Goal: Task Accomplishment & Management: Use online tool/utility

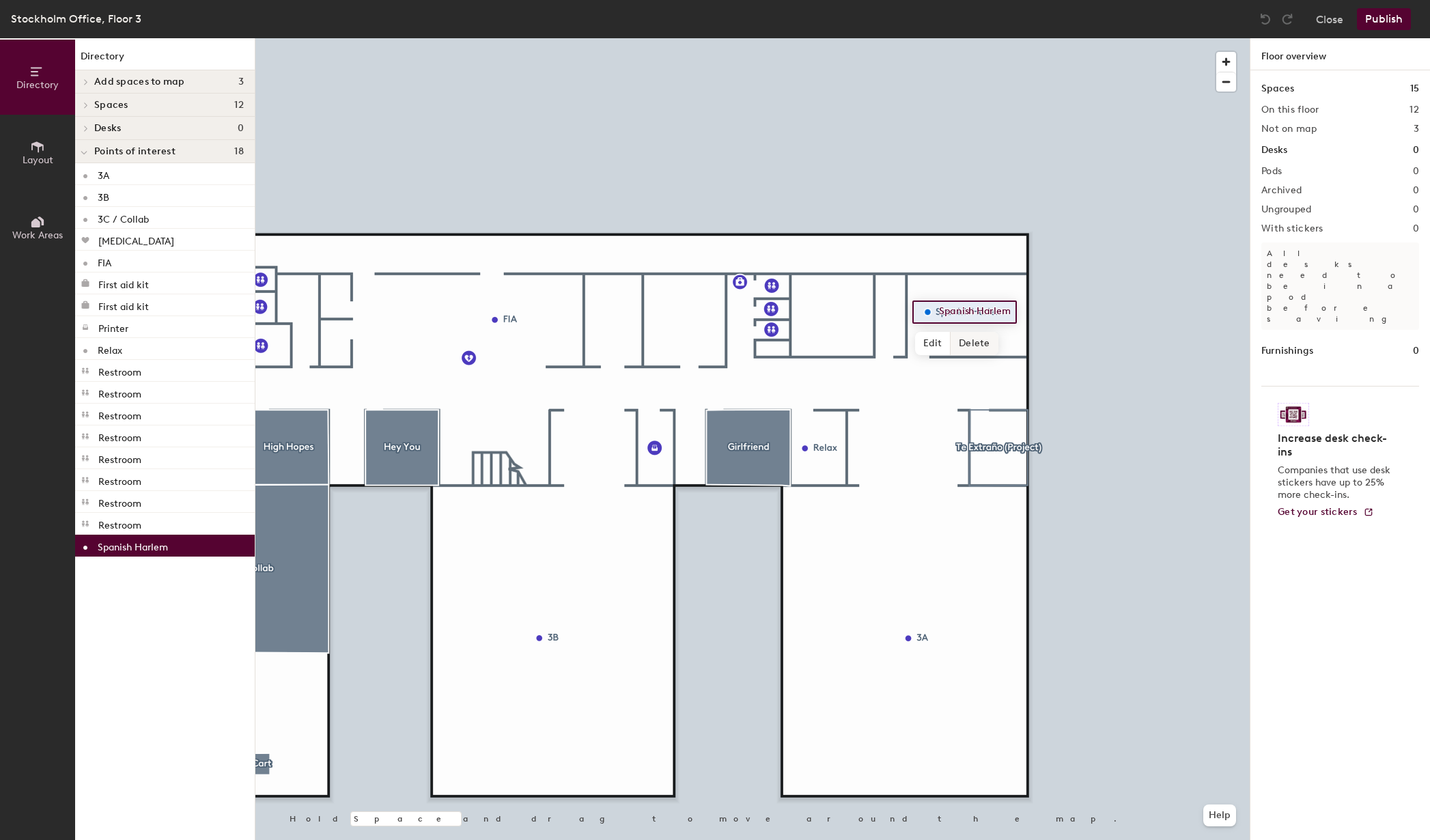
click at [973, 340] on span "Delete" at bounding box center [974, 344] width 47 height 23
click at [169, 81] on span "Add spaces to map" at bounding box center [139, 82] width 91 height 11
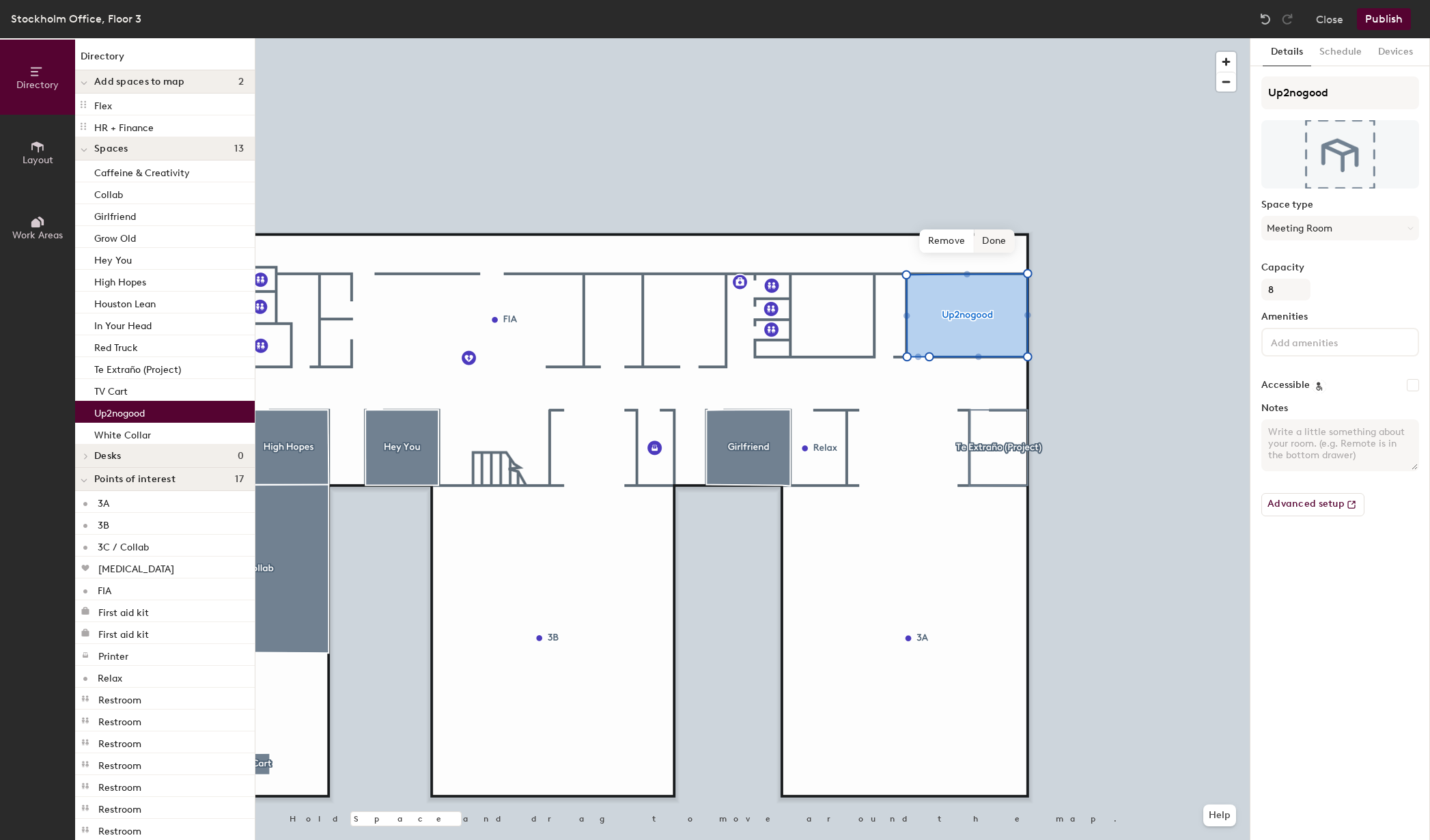
click at [992, 237] on span "Done" at bounding box center [994, 241] width 40 height 23
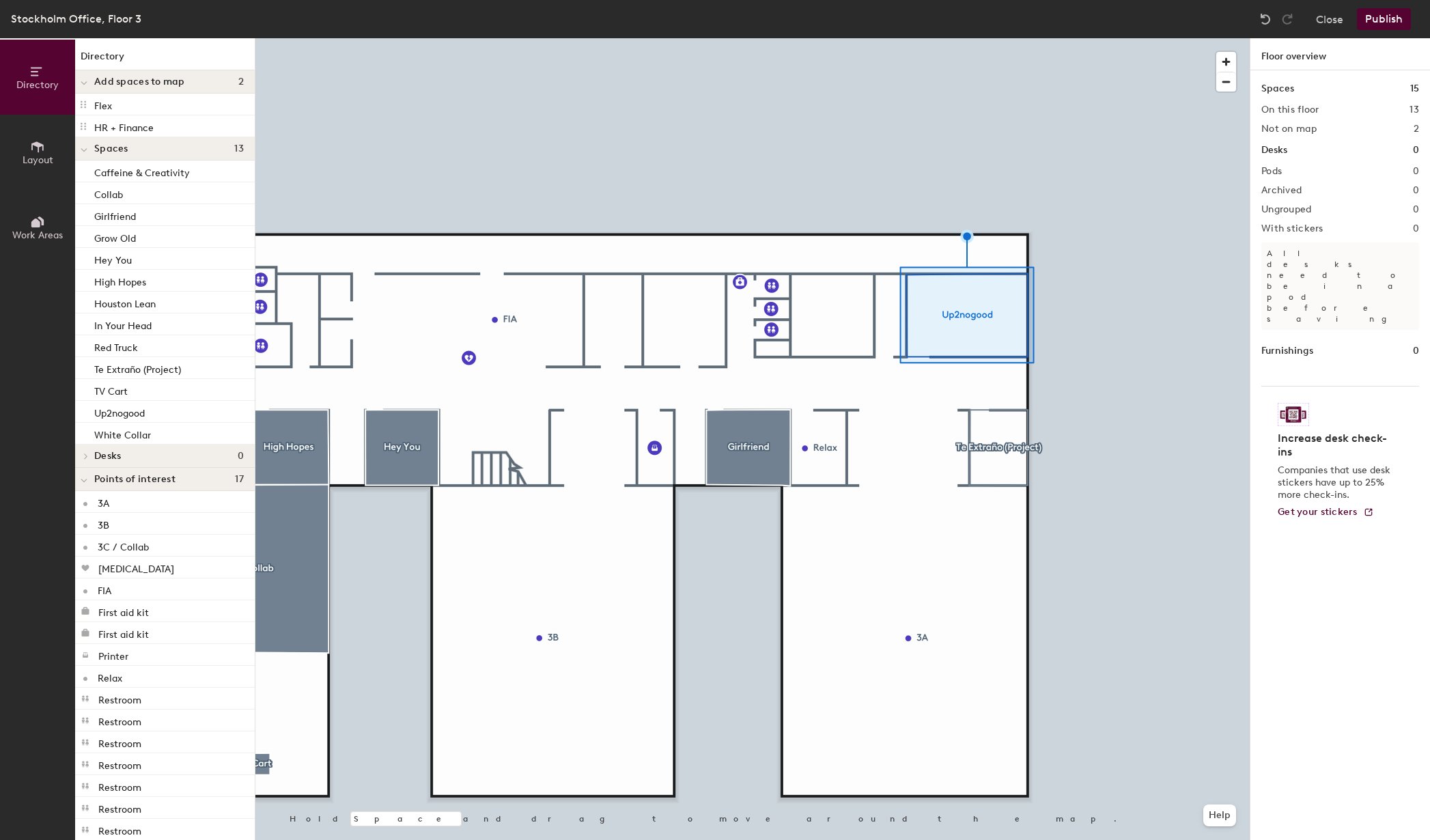
click at [976, 38] on div at bounding box center [753, 38] width 995 height 0
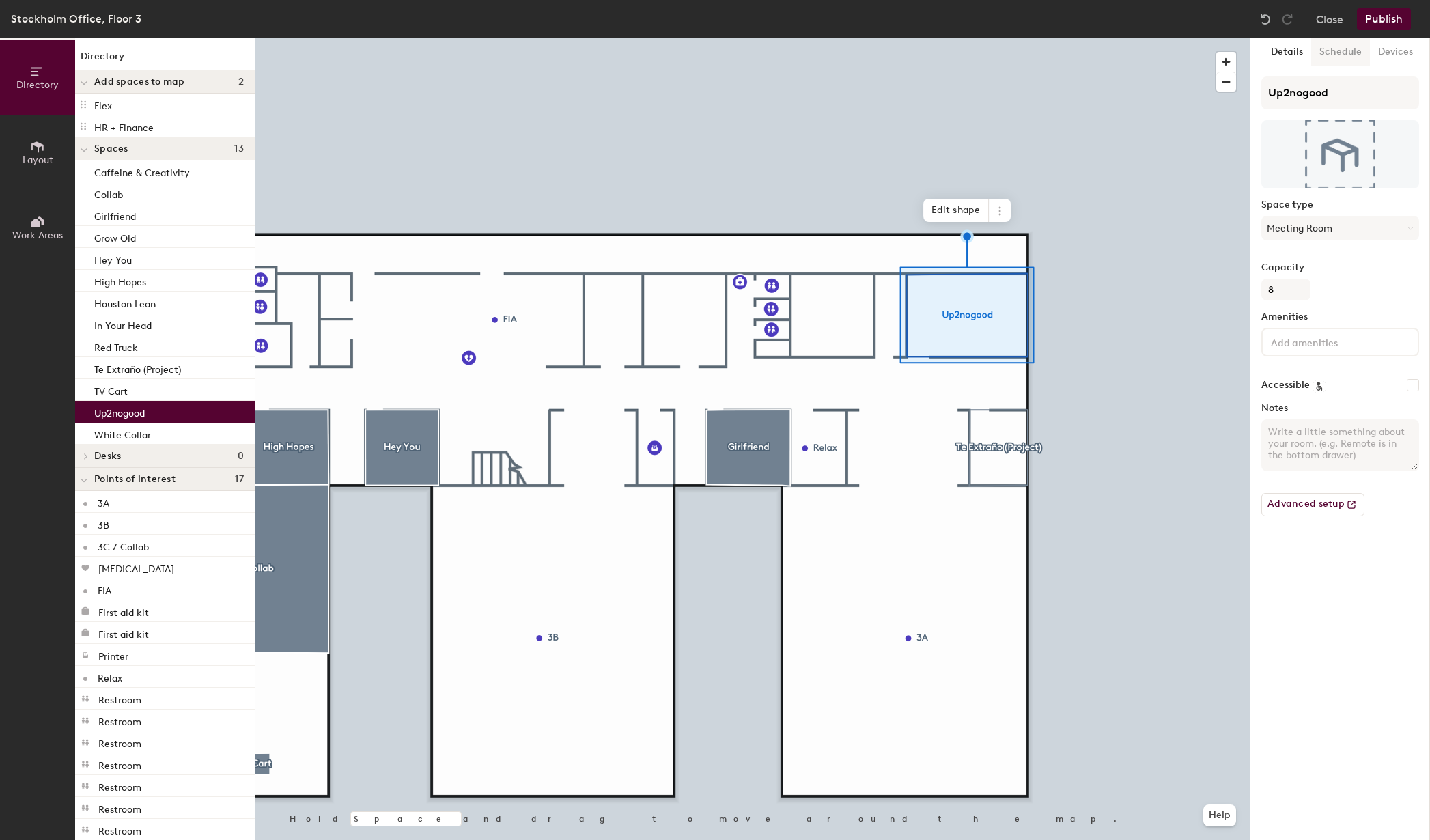
click at [1330, 57] on button "Schedule" at bounding box center [1340, 52] width 59 height 28
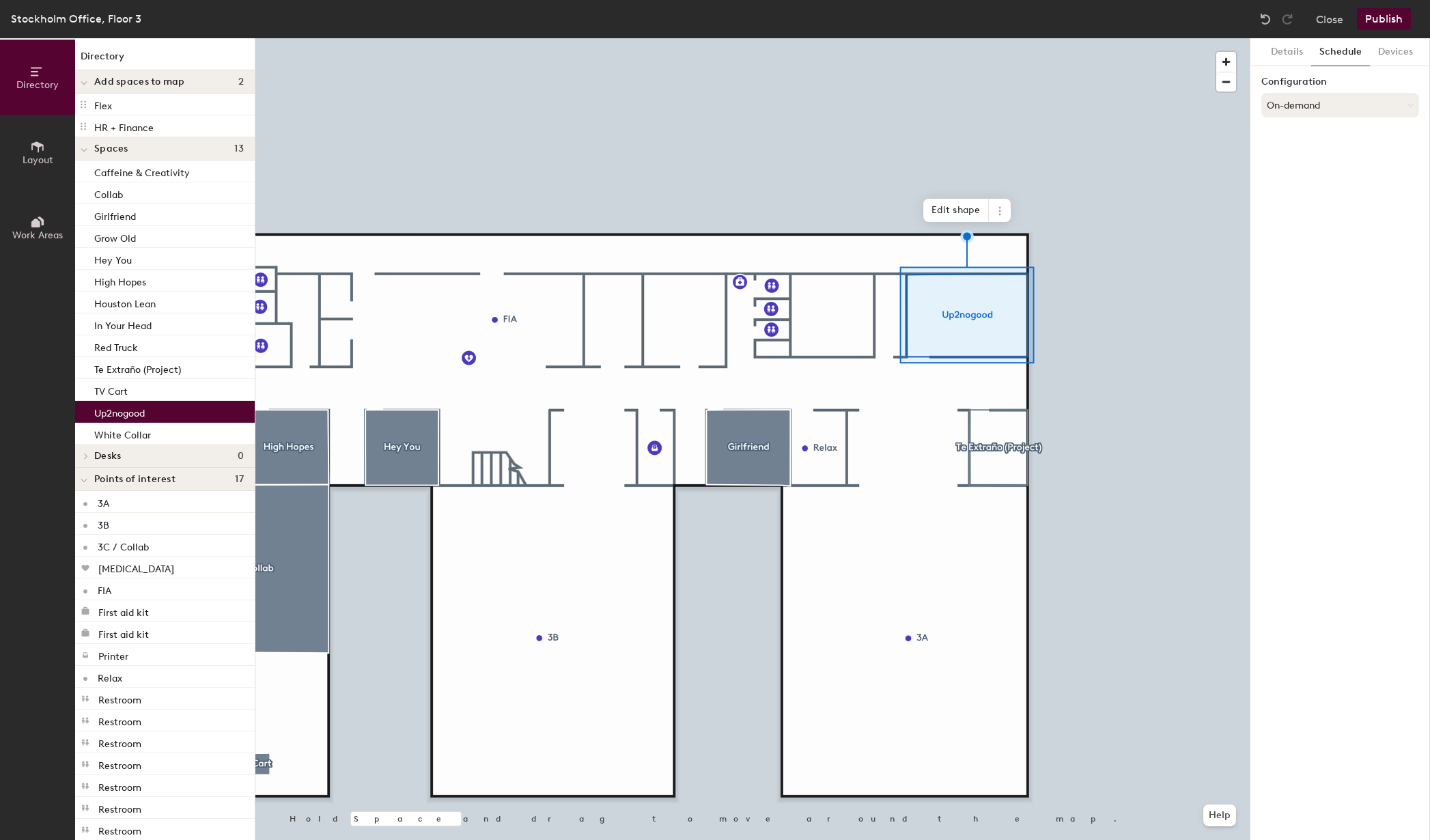
click at [1328, 99] on button "On-demand" at bounding box center [1340, 105] width 157 height 25
click at [1309, 160] on div "Scheduled" at bounding box center [1340, 160] width 157 height 20
click at [1329, 133] on button "Select account" at bounding box center [1340, 135] width 157 height 25
click at [1303, 166] on div "Google Apps" at bounding box center [1340, 169] width 157 height 20
click at [1309, 186] on button "Select a calendar" at bounding box center [1340, 188] width 157 height 25
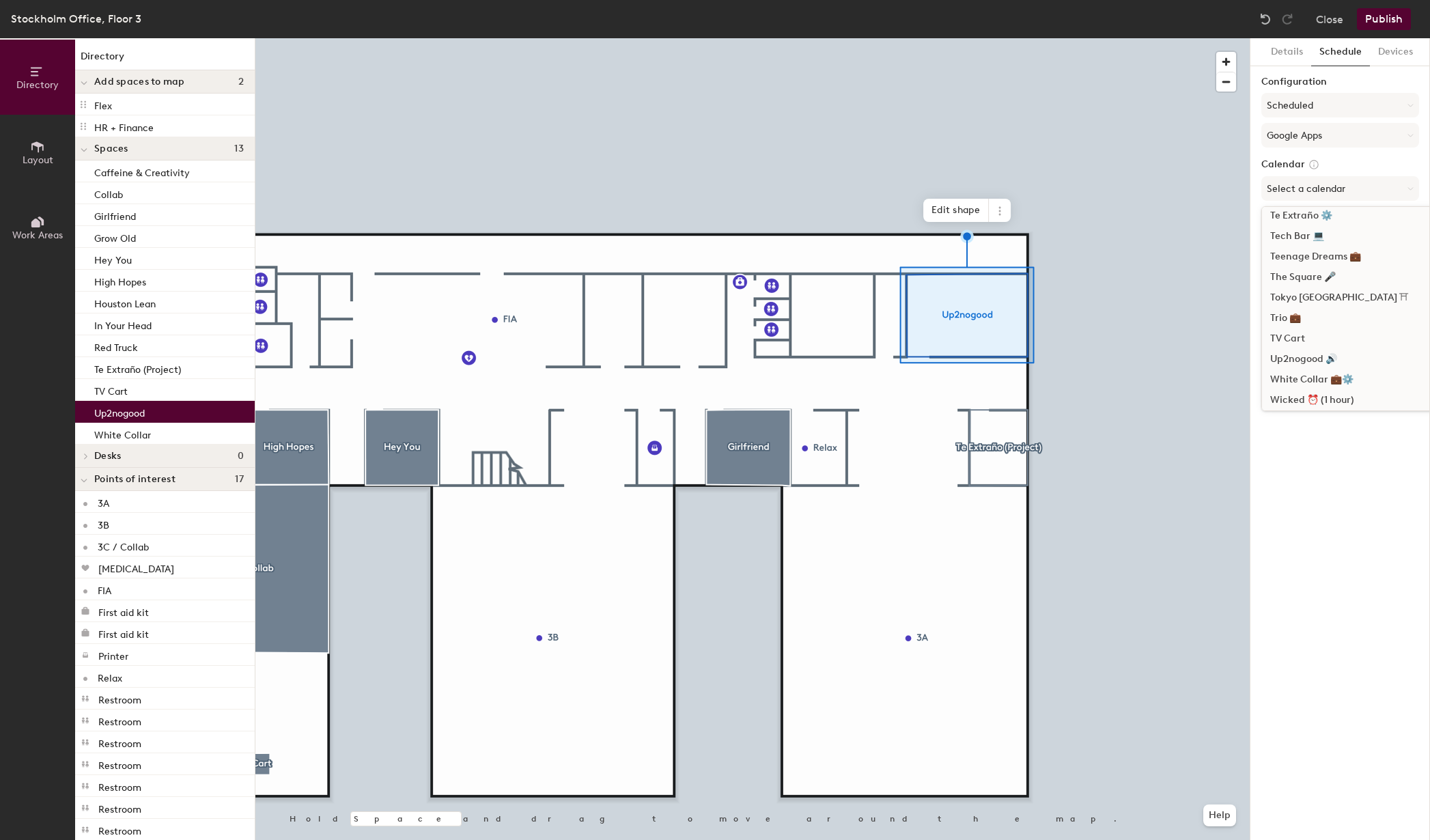
scroll to position [1174, 0]
click at [1323, 339] on div "Up2nogood 🔊" at bounding box center [1365, 338] width 206 height 20
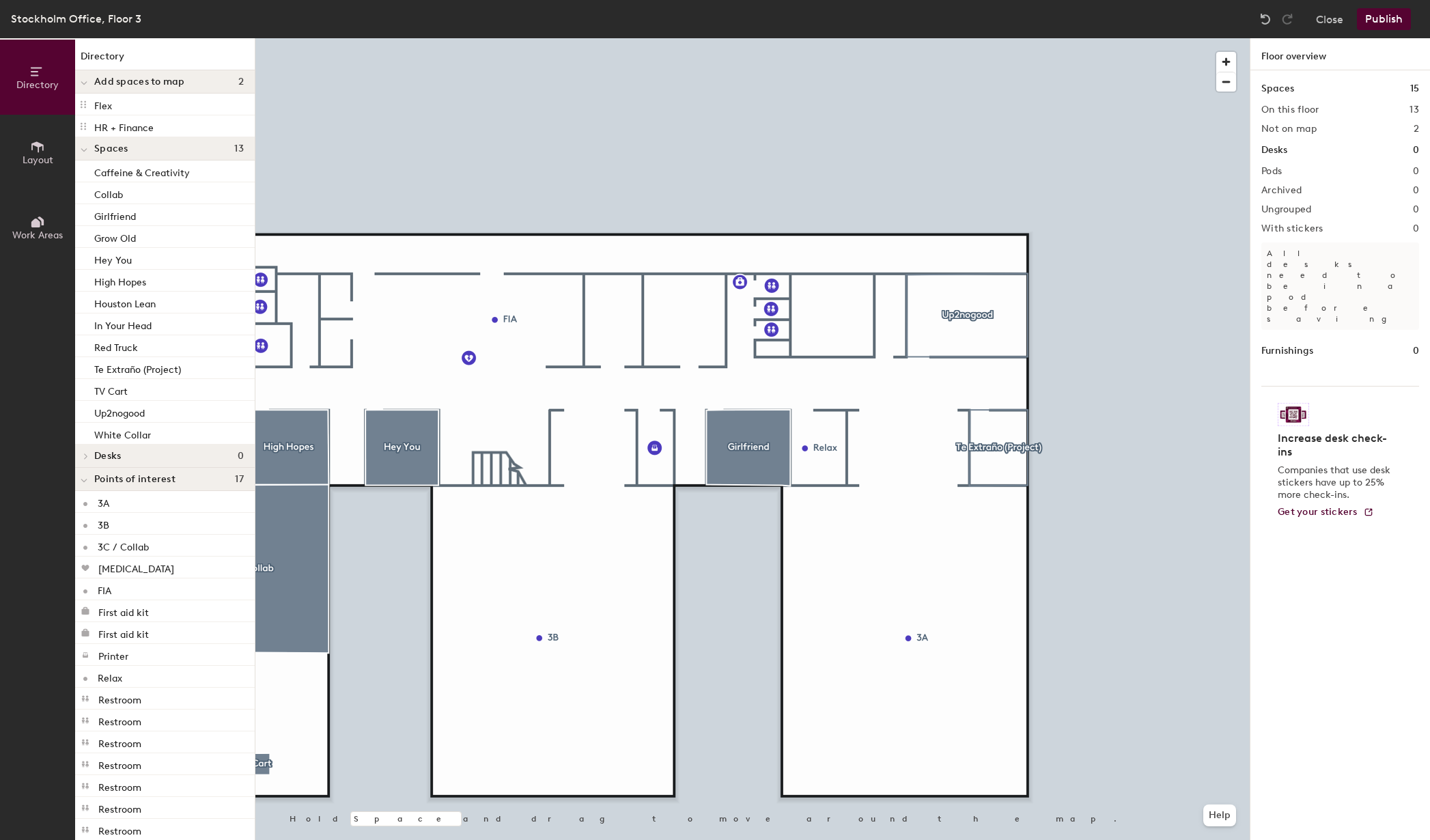
click at [1389, 18] on button "Publish" at bounding box center [1384, 19] width 54 height 22
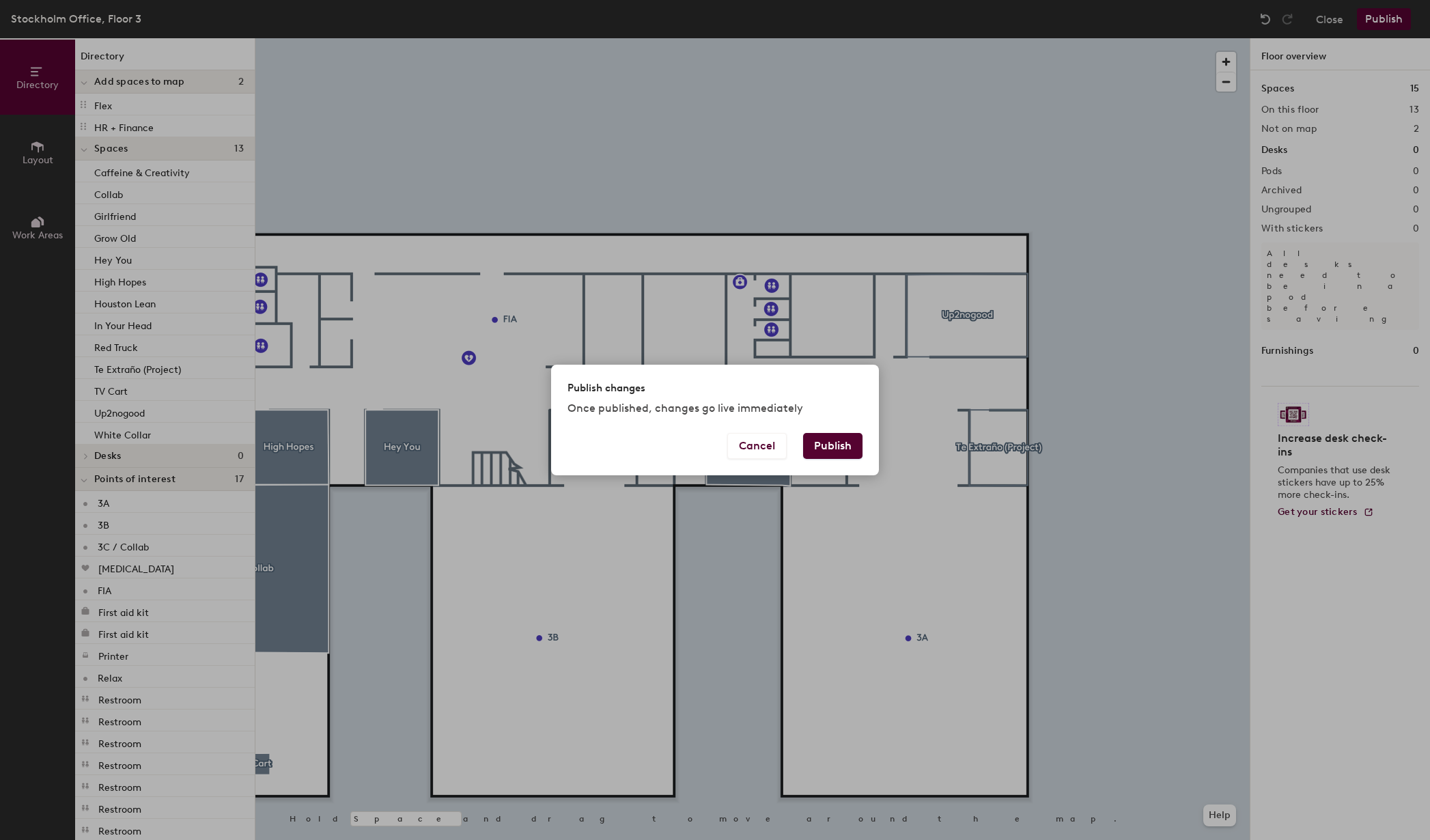
click at [839, 445] on button "Publish" at bounding box center [833, 446] width 60 height 26
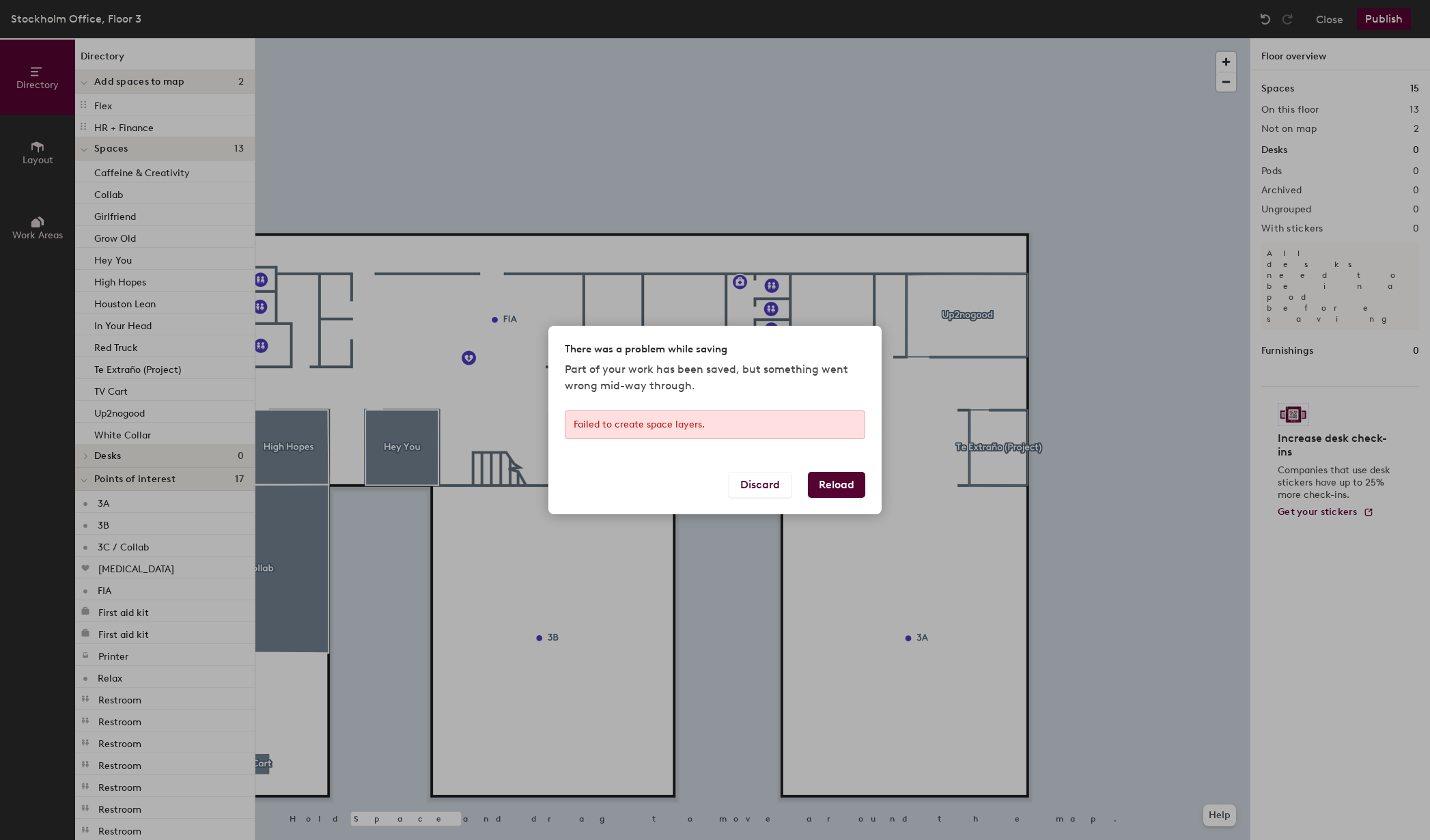
click at [668, 424] on div "Failed to create space layers." at bounding box center [715, 425] width 301 height 29
click at [839, 487] on button "Reload" at bounding box center [836, 484] width 57 height 26
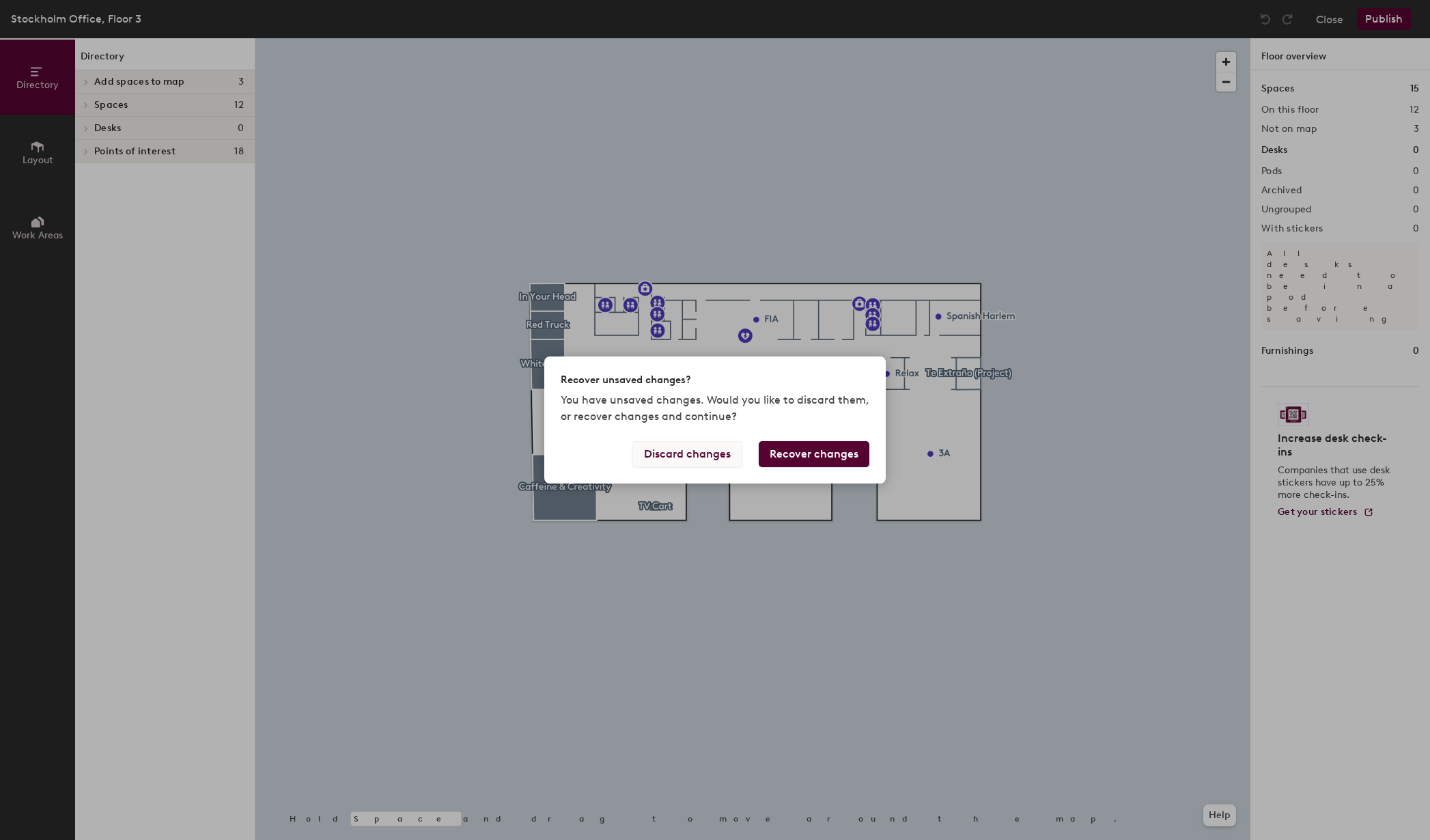
click at [698, 453] on button "Discard changes" at bounding box center [687, 454] width 110 height 26
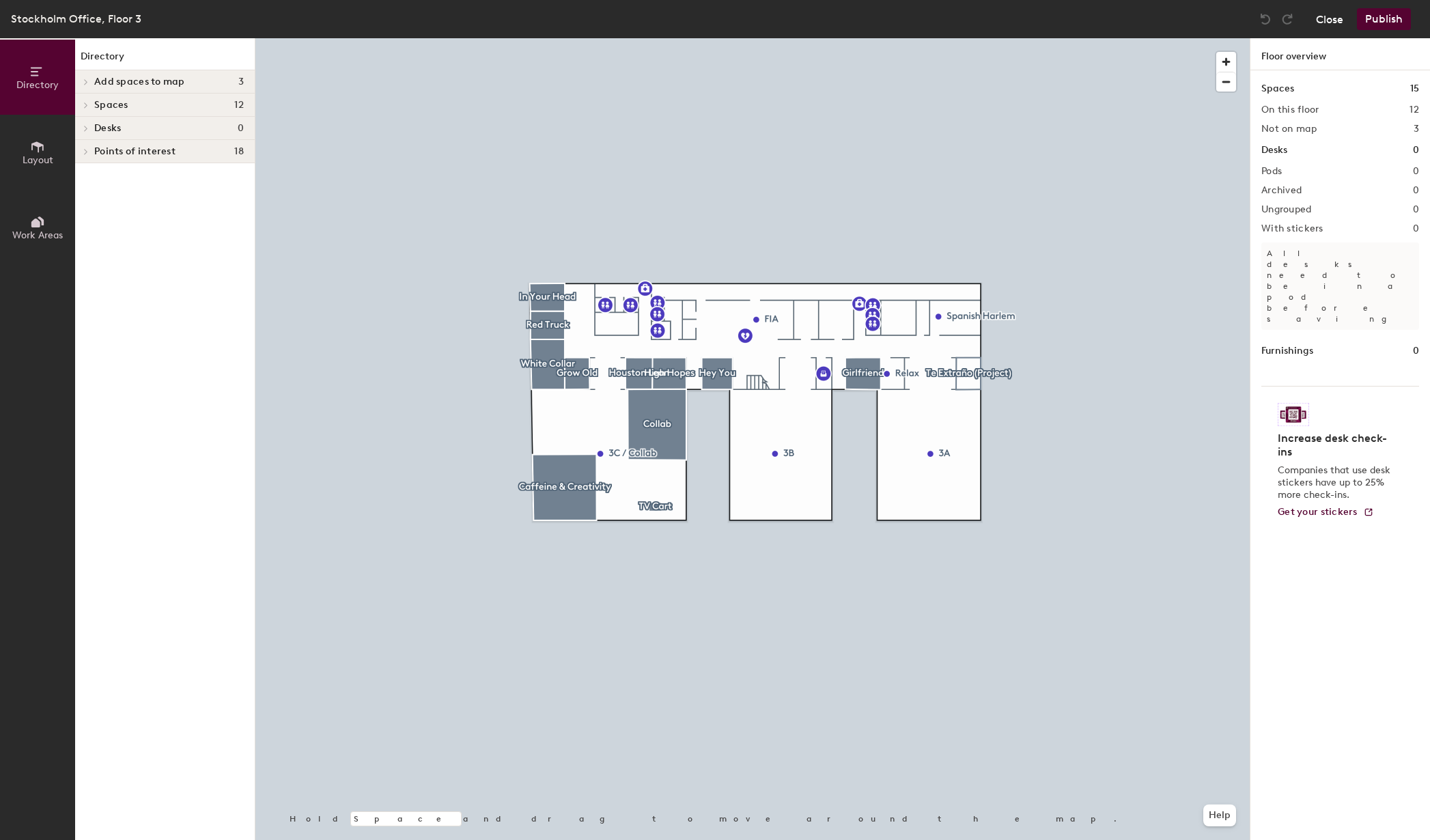
click at [1331, 20] on button "Close" at bounding box center [1330, 19] width 27 height 22
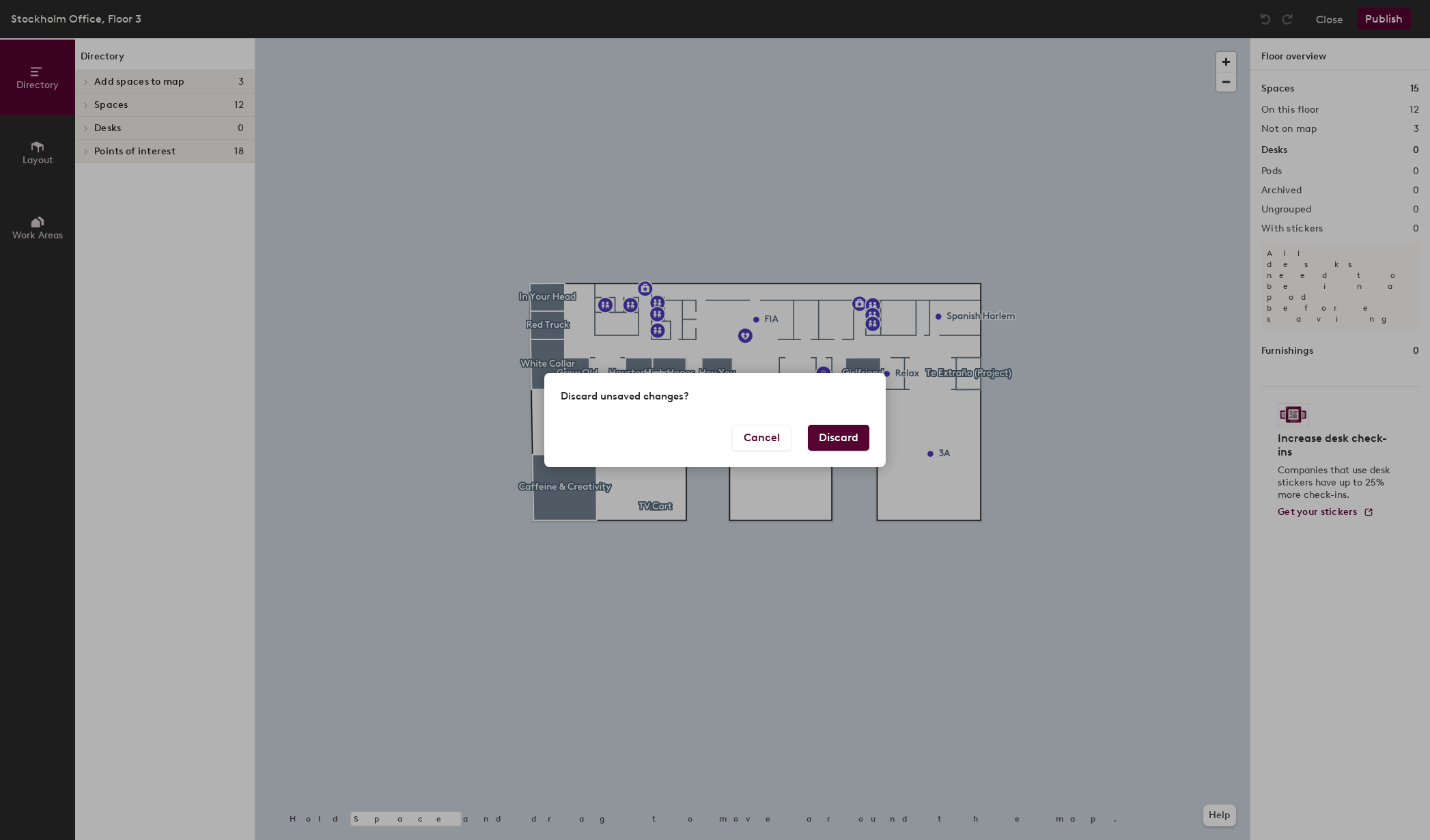
click at [838, 423] on div "Discard unsaved changes?" at bounding box center [714, 399] width 341 height 51
click at [836, 434] on button "Discard" at bounding box center [839, 438] width 62 height 26
